Goal: Transaction & Acquisition: Purchase product/service

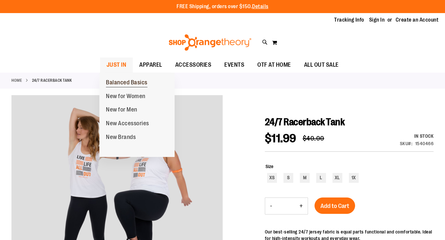
click at [121, 83] on span "Balanced Basics" at bounding box center [127, 83] width 42 height 8
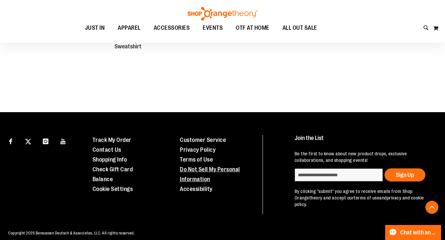
scroll to position [388, 0]
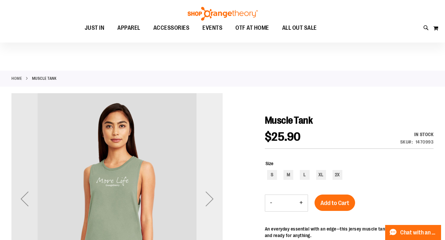
scroll to position [4, 0]
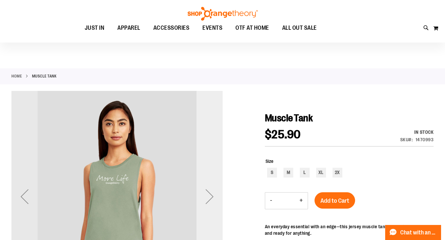
click at [210, 199] on div "Next" at bounding box center [209, 196] width 26 height 26
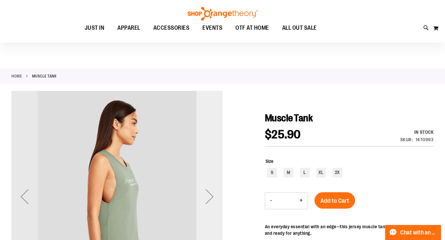
click at [209, 198] on div "Next" at bounding box center [209, 196] width 26 height 26
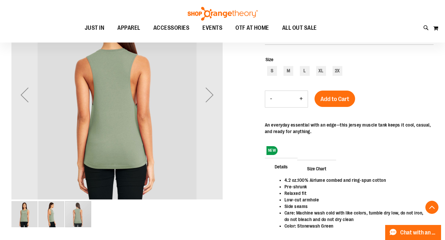
scroll to position [106, 0]
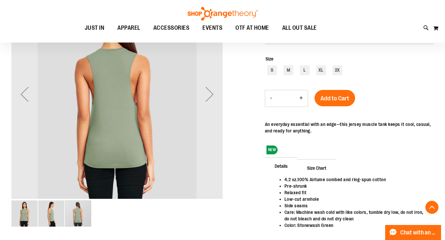
click at [75, 216] on div "carousel" at bounding box center [78, 213] width 26 height 26
click at [50, 216] on img "image 2 of 3" at bounding box center [51, 213] width 26 height 26
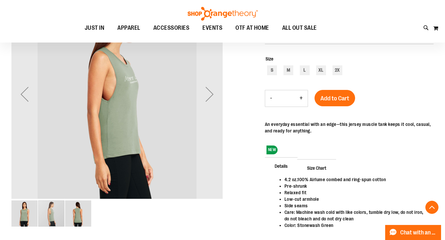
click at [21, 218] on img "image 1 of 3" at bounding box center [24, 213] width 26 height 26
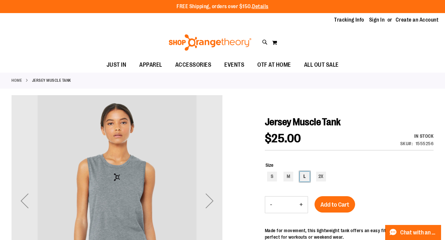
click at [304, 174] on div "L" at bounding box center [305, 177] width 10 height 10
type input "***"
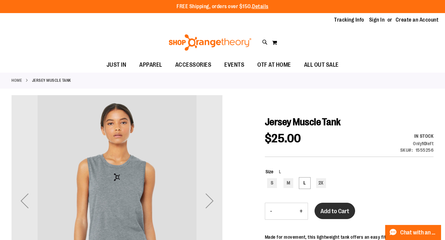
click at [333, 212] on span "Add to Cart" at bounding box center [334, 211] width 29 height 7
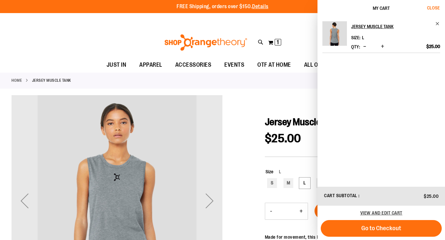
click at [435, 8] on span "Close" at bounding box center [433, 7] width 13 height 5
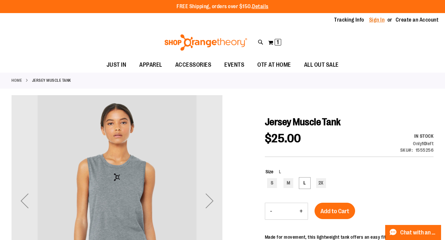
click at [381, 19] on link "Sign In" at bounding box center [377, 19] width 16 height 7
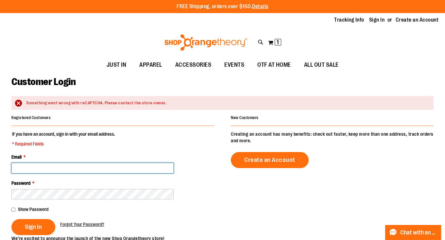
type input "**********"
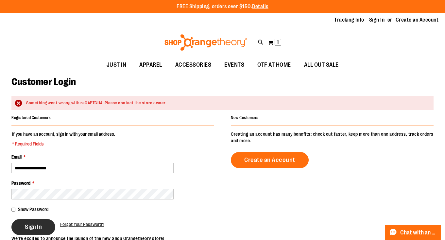
click at [37, 228] on span "Sign In" at bounding box center [33, 226] width 17 height 7
click at [34, 187] on div "Password *" at bounding box center [112, 190] width 203 height 20
click at [33, 184] on span "*" at bounding box center [33, 182] width 2 height 5
